Goal: Task Accomplishment & Management: Manage account settings

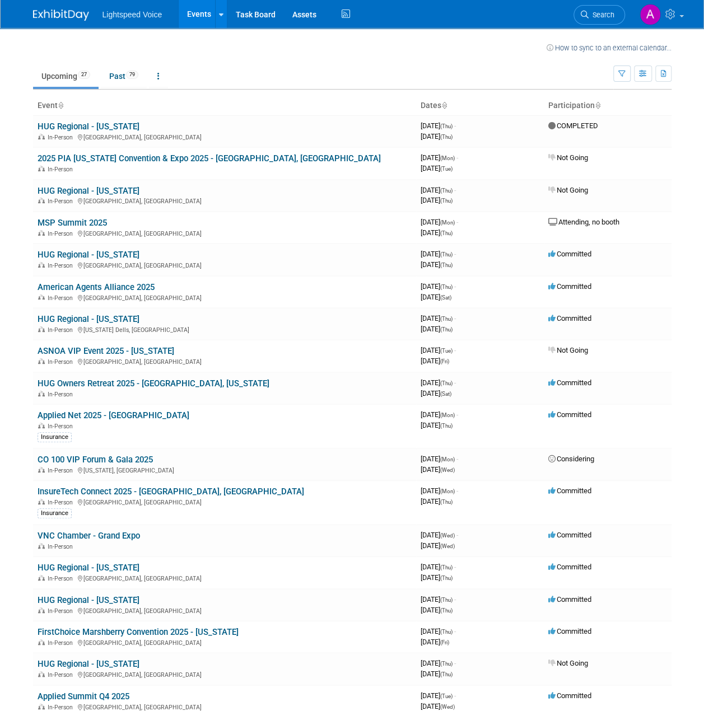
click at [103, 255] on link "HUG Regional - [US_STATE]" at bounding box center [89, 255] width 102 height 10
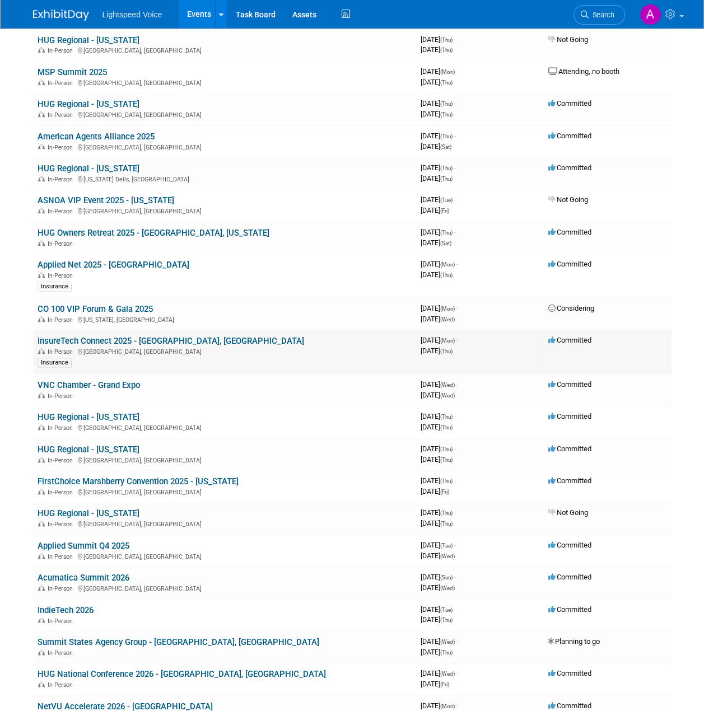
scroll to position [168, 0]
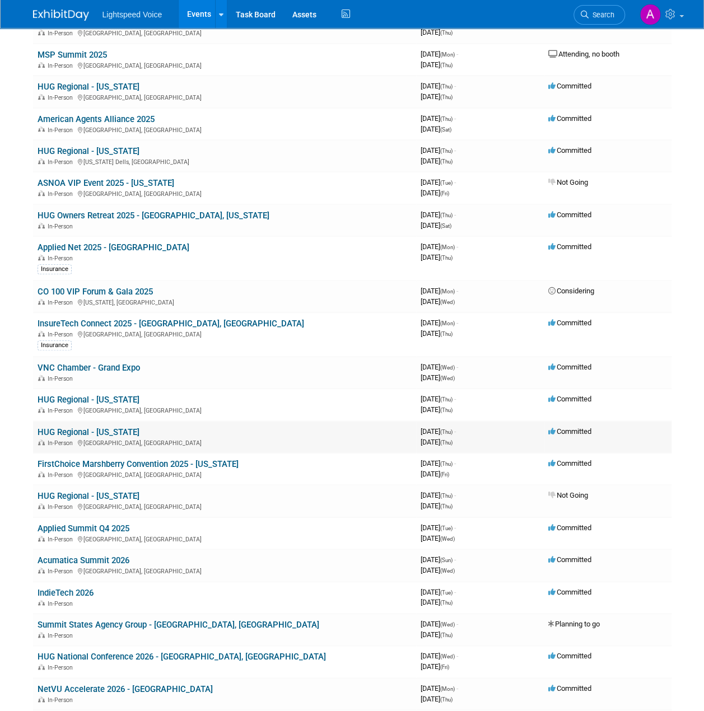
click at [120, 429] on link "HUG Regional - [US_STATE]" at bounding box center [89, 432] width 102 height 10
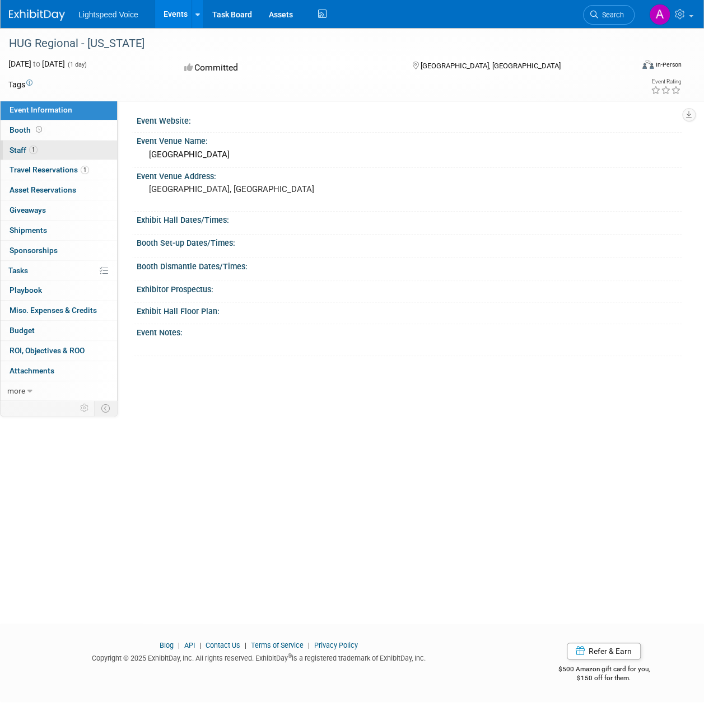
click at [41, 151] on link "1 Staff 1" at bounding box center [59, 151] width 116 height 20
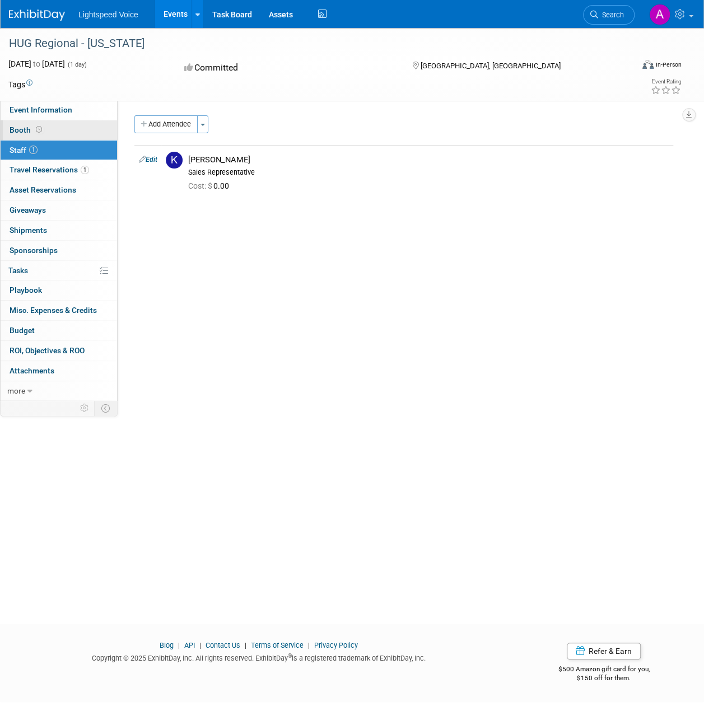
click at [36, 126] on span at bounding box center [39, 129] width 11 height 8
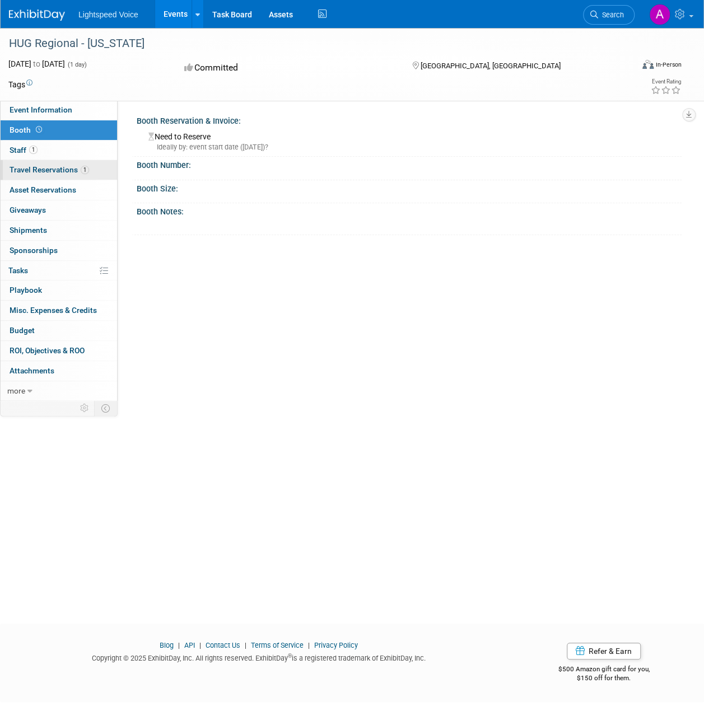
click at [63, 169] on span "Travel Reservations 1" at bounding box center [50, 169] width 80 height 9
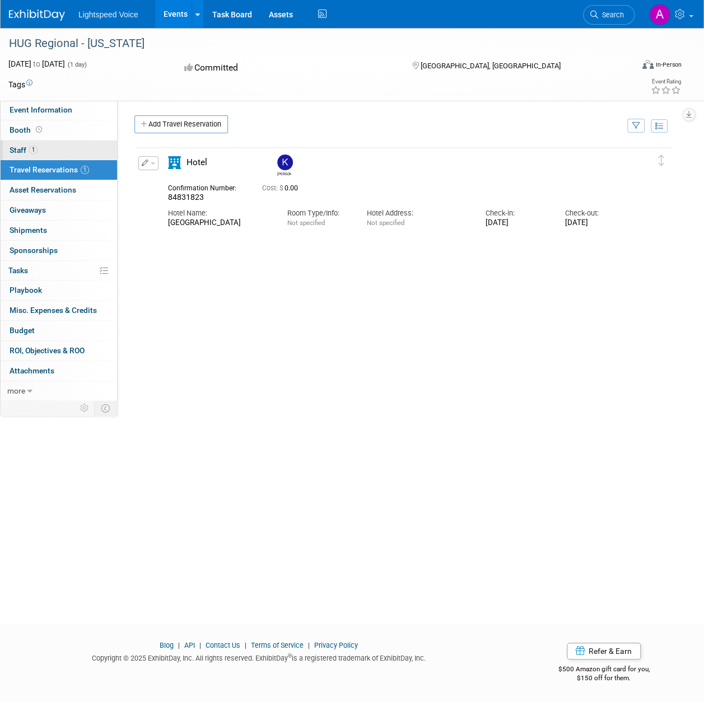
click at [59, 151] on link "1 Staff 1" at bounding box center [59, 151] width 116 height 20
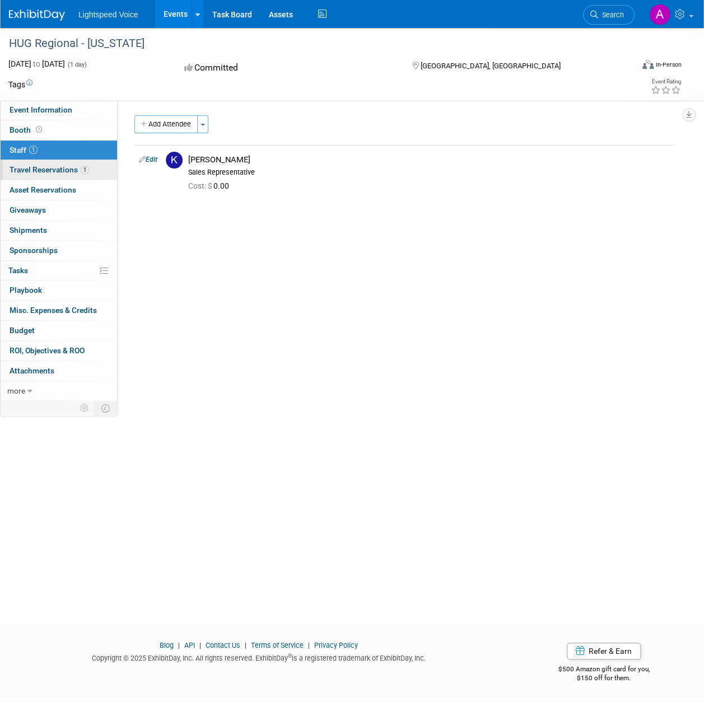
click at [60, 172] on span "Travel Reservations 1" at bounding box center [50, 169] width 80 height 9
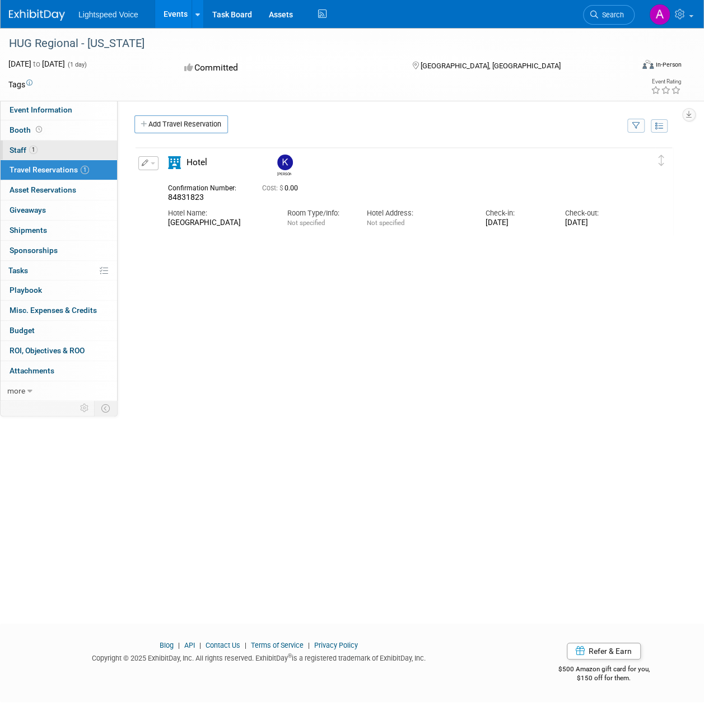
click at [54, 147] on link "1 Staff 1" at bounding box center [59, 151] width 116 height 20
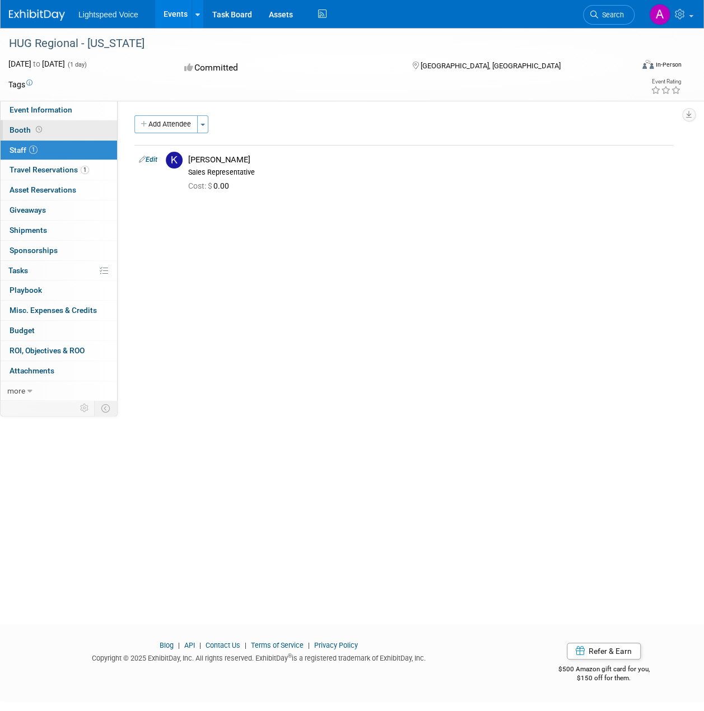
click at [49, 131] on link "Booth" at bounding box center [59, 130] width 116 height 20
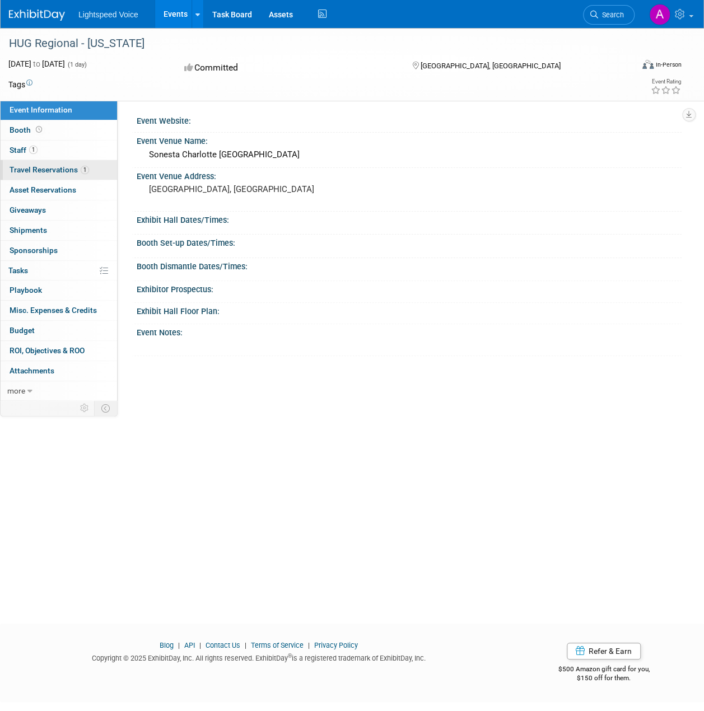
click at [67, 172] on span "Travel Reservations 1" at bounding box center [50, 169] width 80 height 9
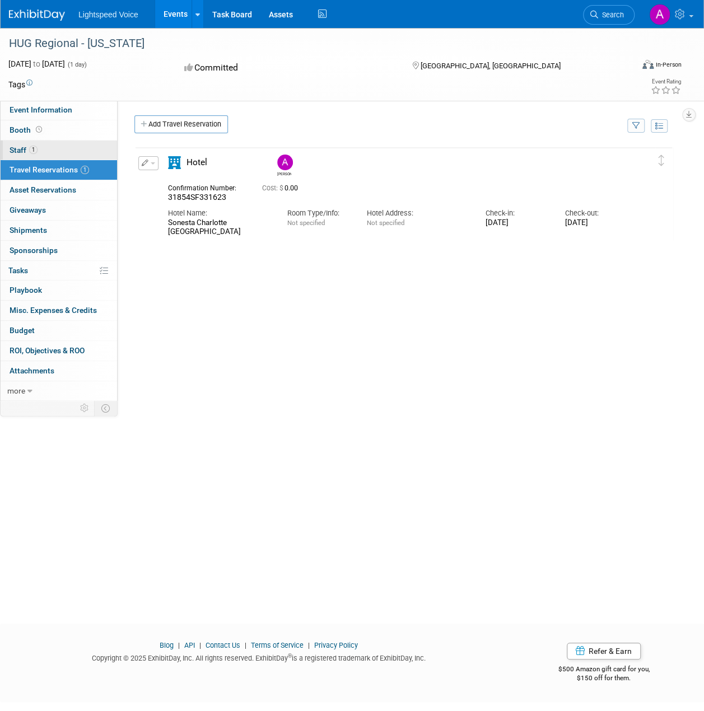
click at [44, 148] on link "1 Staff 1" at bounding box center [59, 151] width 116 height 20
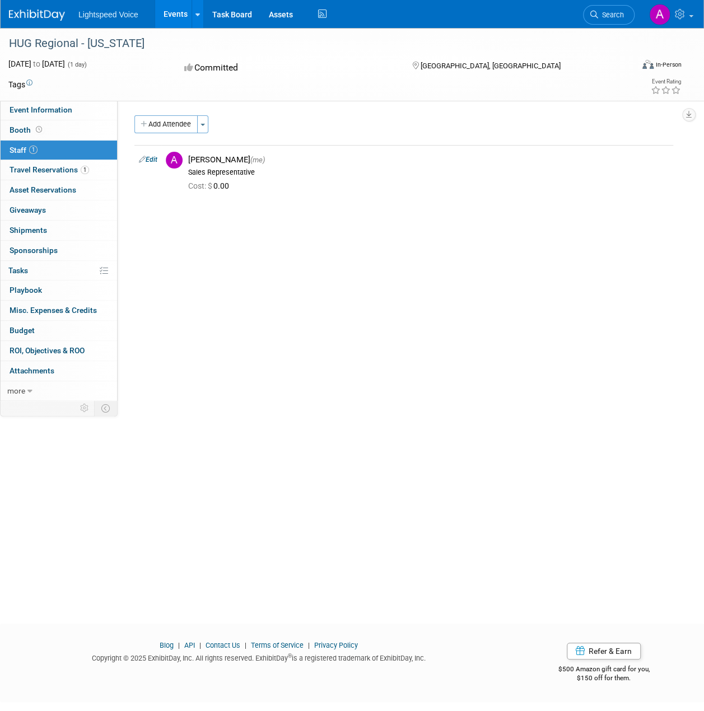
click at [60, 141] on link "1 Staff 1" at bounding box center [59, 151] width 116 height 20
click at [59, 127] on link "Booth" at bounding box center [59, 130] width 116 height 20
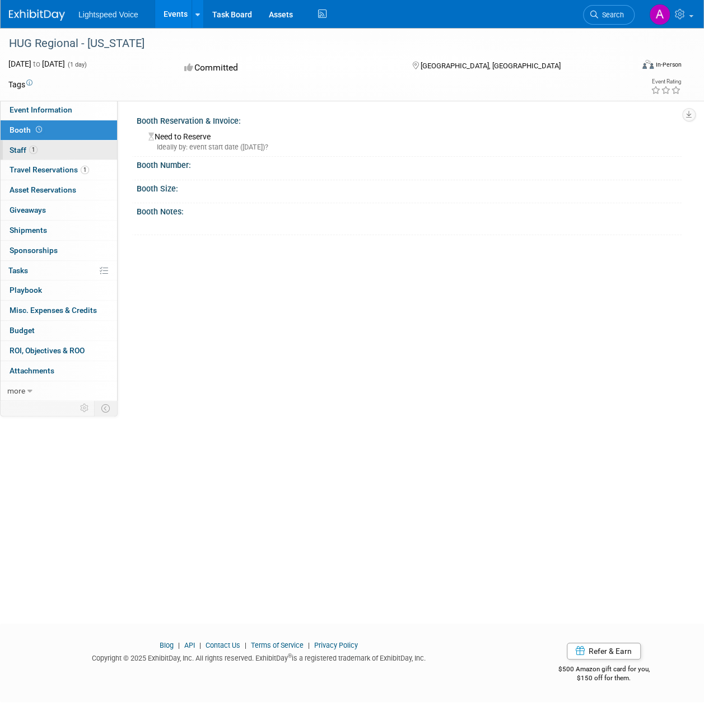
click at [60, 150] on link "1 Staff 1" at bounding box center [59, 151] width 116 height 20
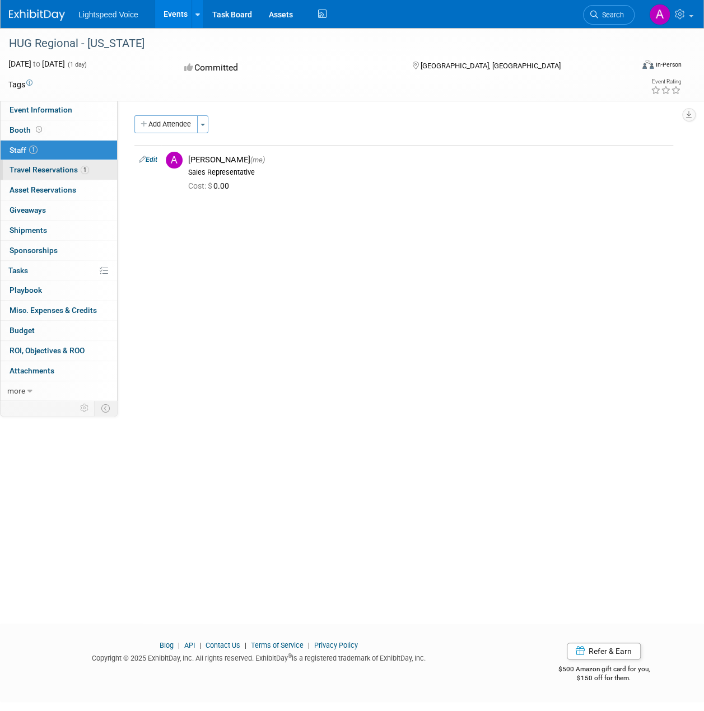
click at [66, 173] on span "Travel Reservations 1" at bounding box center [50, 169] width 80 height 9
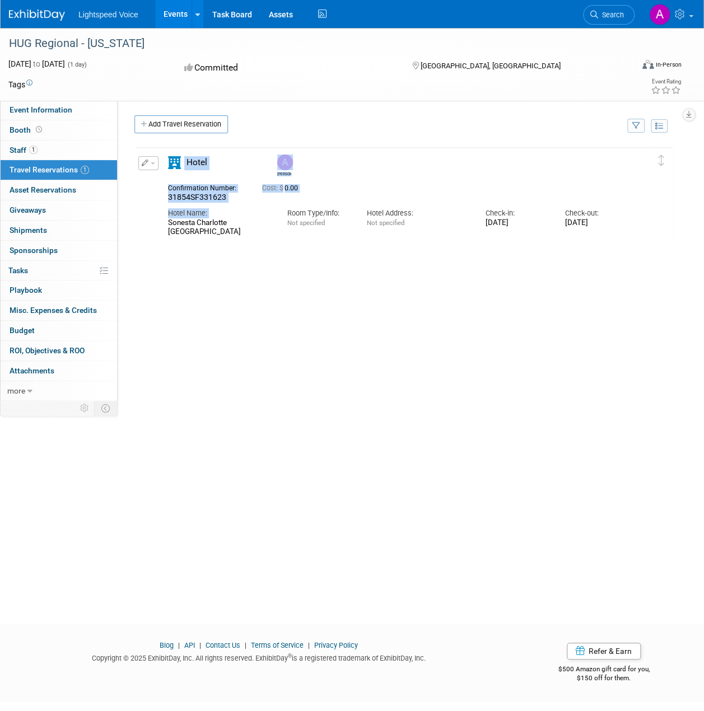
drag, startPoint x: 164, startPoint y: 222, endPoint x: 196, endPoint y: 212, distance: 33.5
click at [230, 240] on div "Delete Reservation Andrew 31854SF331623 Cost: $ 0.00 Hotel Name: Check-in:" at bounding box center [403, 193] width 539 height 95
click at [188, 226] on div "Sonesta Charlotte Lower South End" at bounding box center [219, 227] width 102 height 19
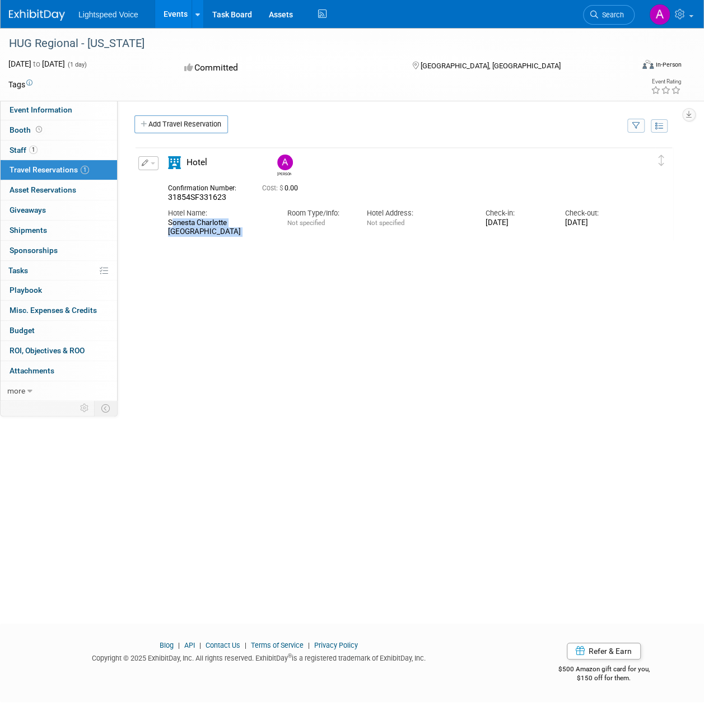
copy div "Sonesta Charlotte Lower South End"
click at [342, 295] on div "Delete Reservation Andrew 31854SF331623 Cost: $ 0.00" at bounding box center [403, 314] width 539 height 336
drag, startPoint x: 346, startPoint y: 401, endPoint x: 385, endPoint y: 436, distance: 51.9
click at [343, 427] on div "Delete Reservation Andrew 31854SF331623 Cost: $ 0.00" at bounding box center [403, 314] width 539 height 336
drag, startPoint x: 385, startPoint y: 436, endPoint x: 389, endPoint y: 444, distance: 8.8
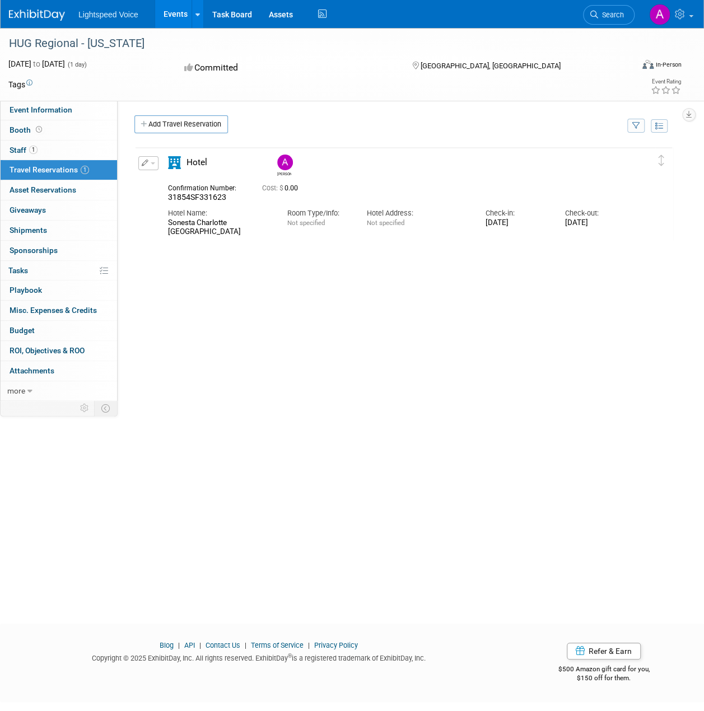
click at [381, 438] on div "Delete Reservation Andrew 31854SF331623 Cost: $ 0.00" at bounding box center [403, 314] width 539 height 336
drag, startPoint x: 389, startPoint y: 444, endPoint x: 403, endPoint y: 452, distance: 16.5
click at [398, 450] on div "Delete Reservation Andrew 31854SF331623 Cost: $ 0.00" at bounding box center [403, 314] width 539 height 336
click at [298, 410] on div "Delete Reservation Andrew 31854SF331623 Cost: $ 0.00" at bounding box center [403, 314] width 539 height 336
click at [129, 12] on span "Lightspeed Voice" at bounding box center [108, 14] width 60 height 9
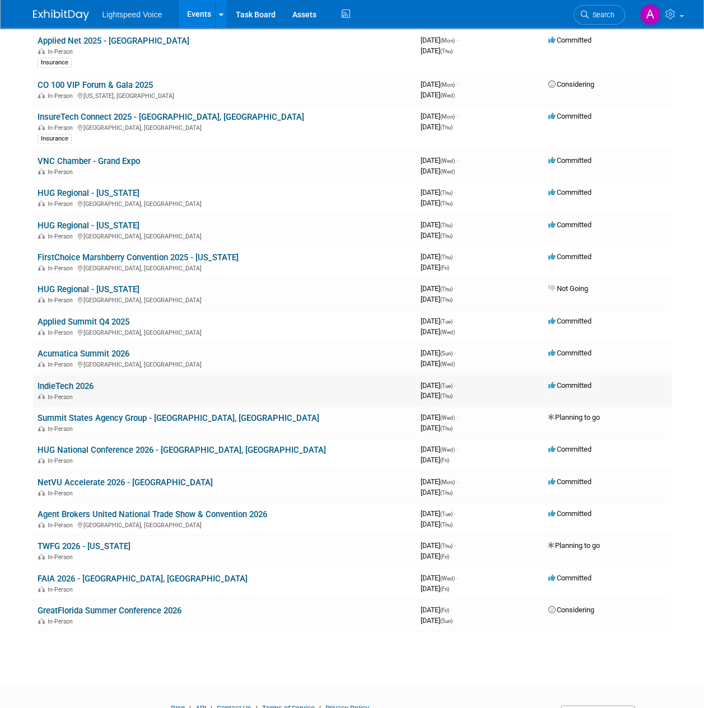
scroll to position [392, 0]
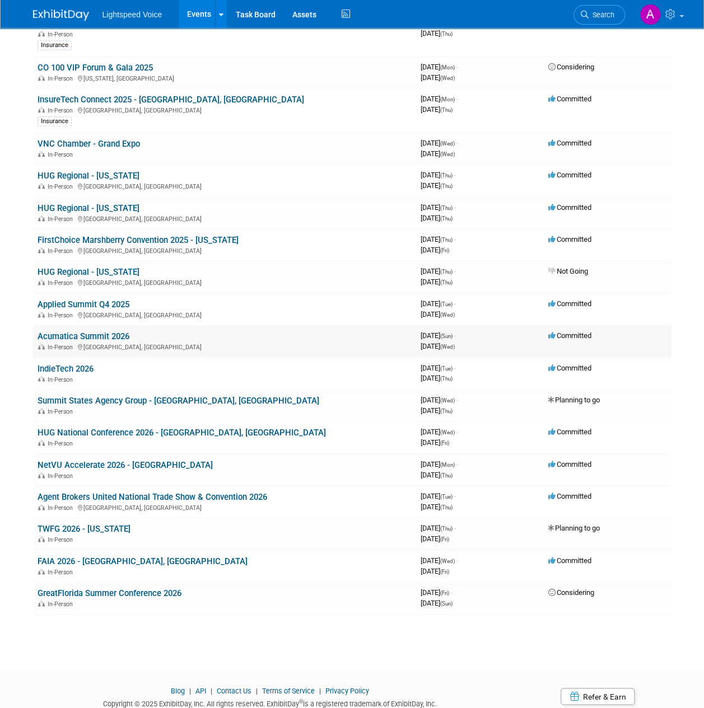
click at [102, 337] on link "Acumatica Summit 2026" at bounding box center [84, 336] width 92 height 10
click at [73, 365] on link "IndieTech 2026" at bounding box center [66, 369] width 56 height 10
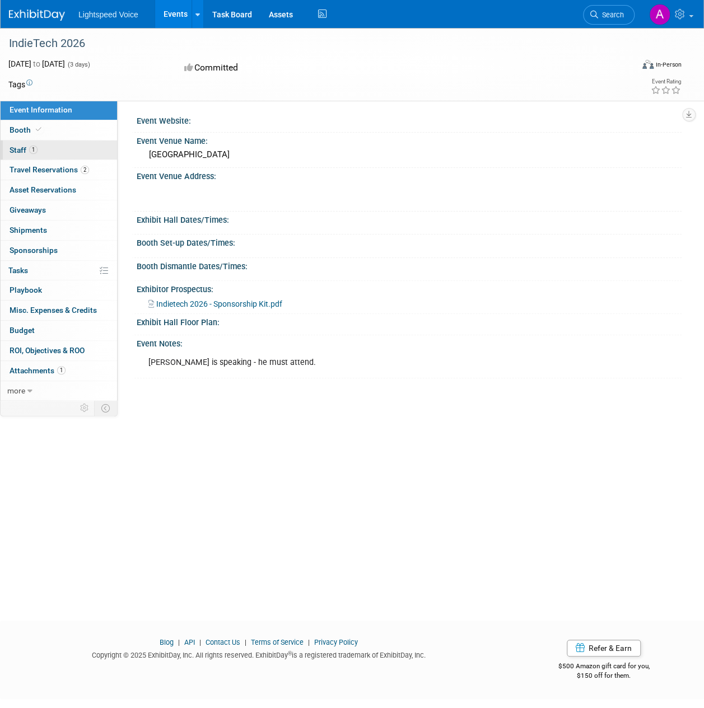
click at [38, 144] on link "1 Staff 1" at bounding box center [59, 151] width 116 height 20
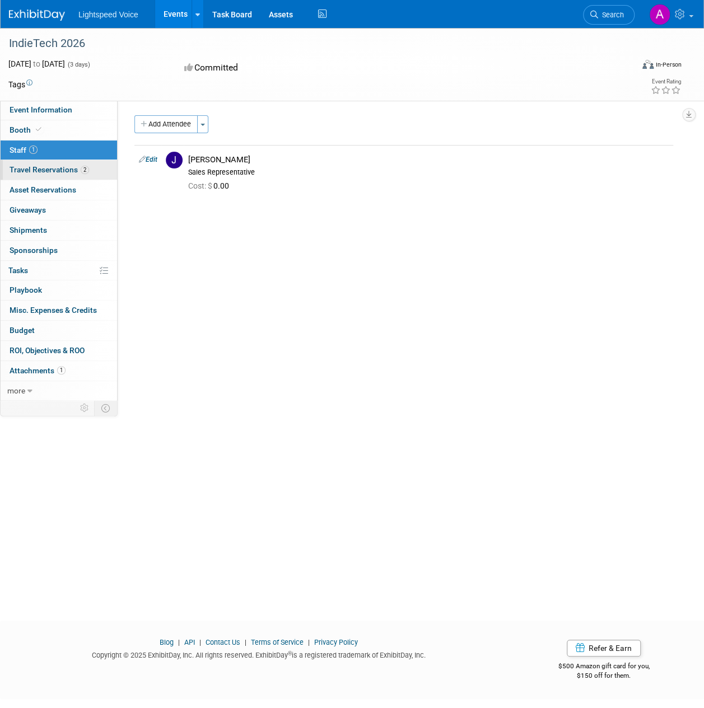
click at [83, 172] on span "2" at bounding box center [85, 170] width 8 height 8
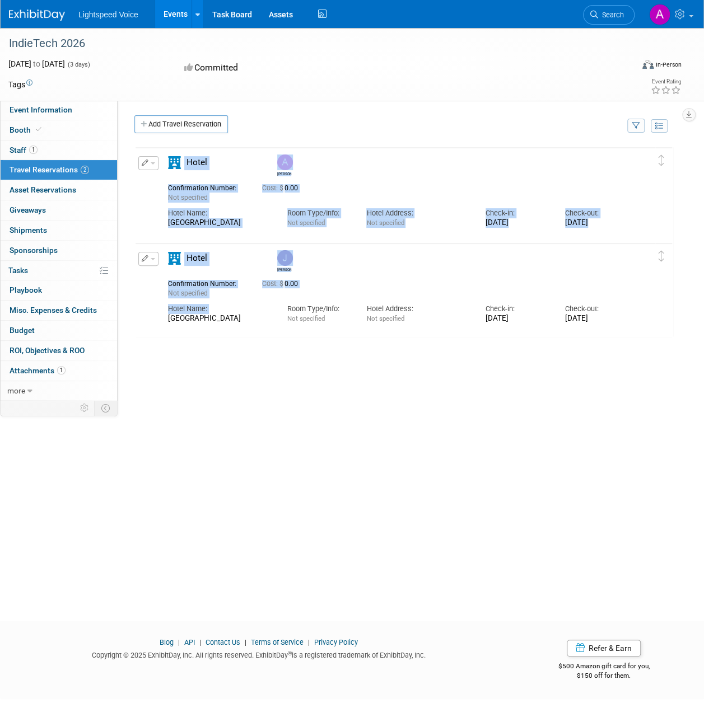
drag, startPoint x: 164, startPoint y: 321, endPoint x: 258, endPoint y: 356, distance: 100.5
click at [225, 348] on div "[PERSON_NAME] 0.00" at bounding box center [403, 314] width 539 height 336
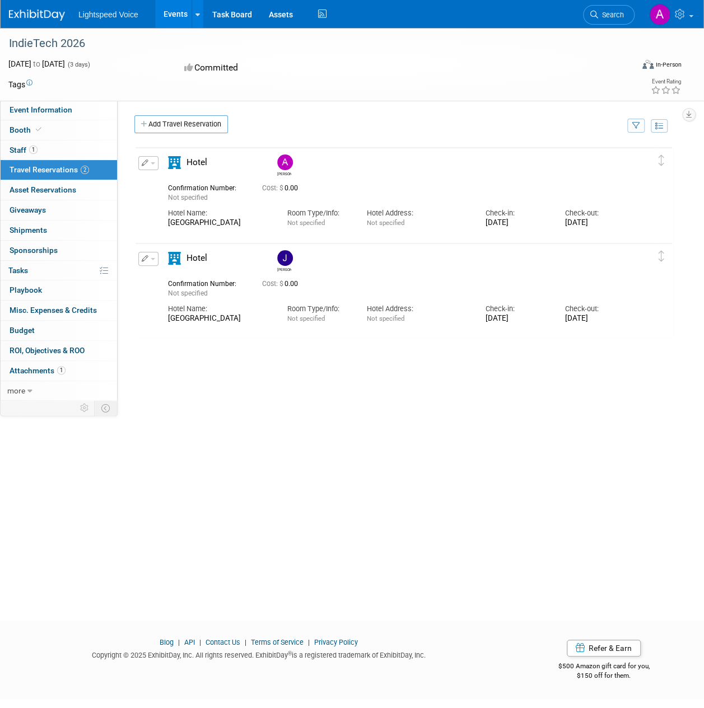
click at [259, 359] on div "[PERSON_NAME] 0.00" at bounding box center [403, 314] width 539 height 336
click at [288, 162] on img at bounding box center [285, 163] width 16 height 16
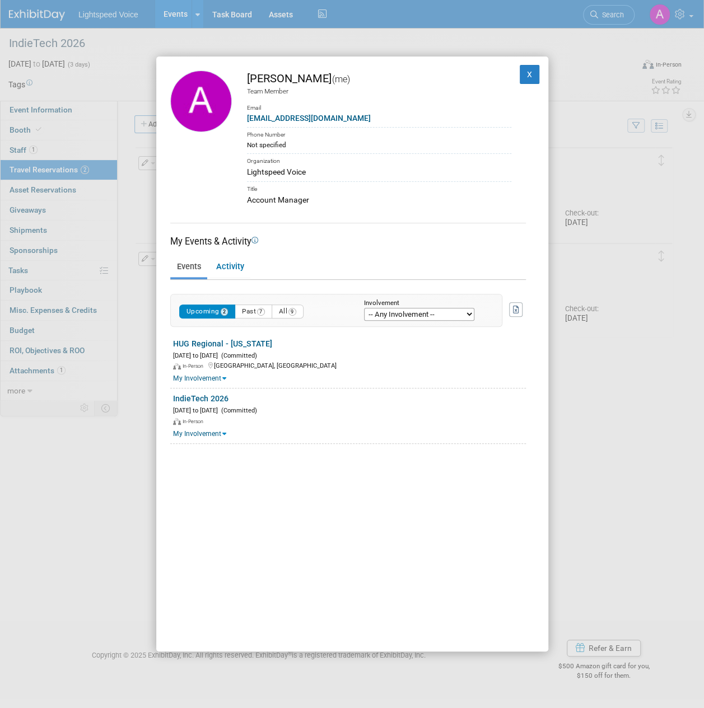
click at [601, 451] on div "[PERSON_NAME] (me) Team Member Email [EMAIL_ADDRESS][DOMAIN_NAME] Phone Number …" at bounding box center [352, 354] width 704 height 708
click at [520, 79] on button "X" at bounding box center [530, 74] width 20 height 19
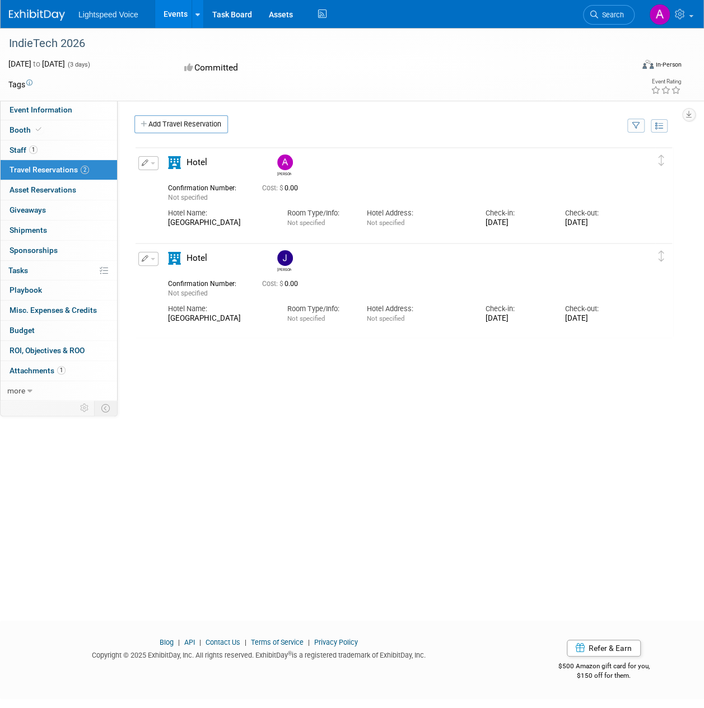
click at [465, 42] on div "IndieTech 2026" at bounding box center [314, 44] width 619 height 20
click at [40, 147] on link "1 Staff 1" at bounding box center [59, 151] width 116 height 20
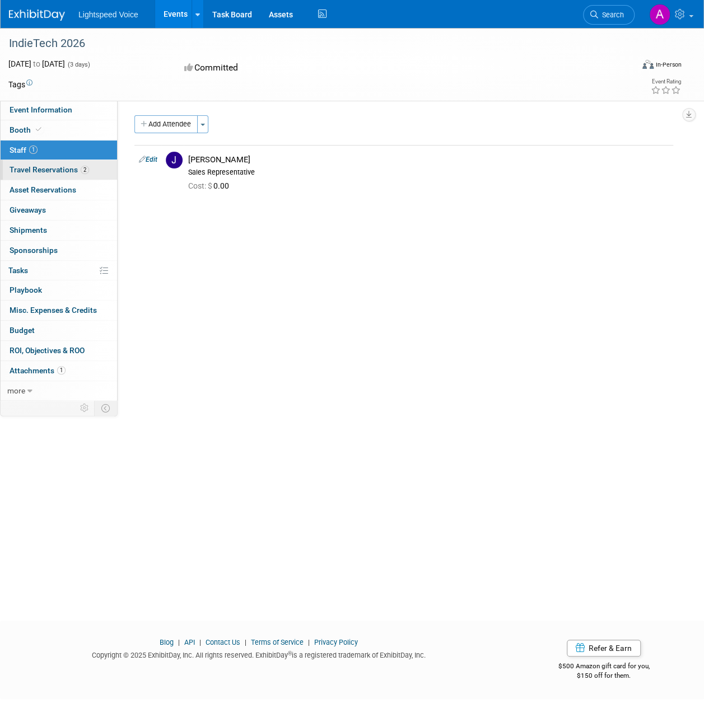
click at [38, 169] on span "Travel Reservations 2" at bounding box center [50, 169] width 80 height 9
